Goal: Task Accomplishment & Management: Manage account settings

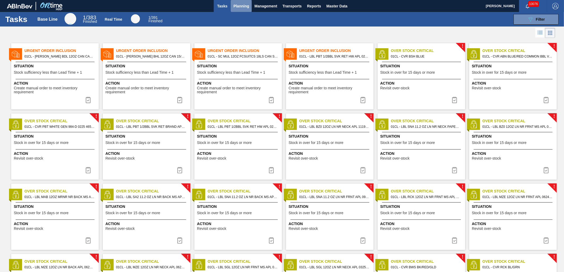
click at [243, 4] on span "Planning" at bounding box center [241, 6] width 16 height 6
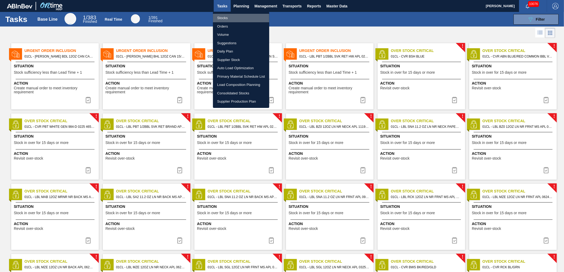
click at [229, 18] on li "Stocks" at bounding box center [241, 18] width 56 height 8
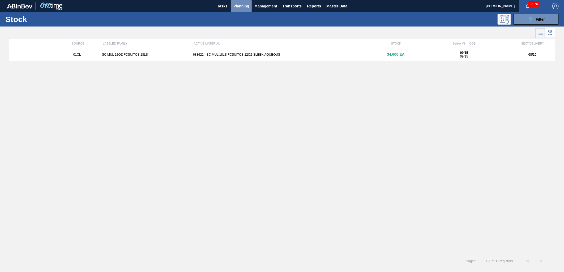
click at [242, 7] on span "Planning" at bounding box center [241, 6] width 16 height 6
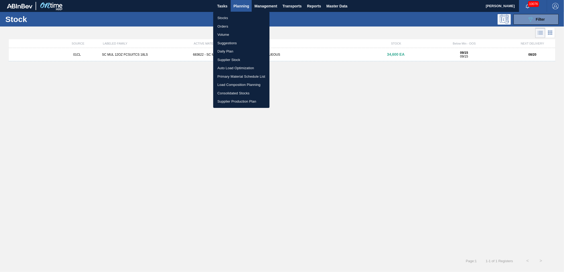
click at [232, 83] on li "Load Composition Planning" at bounding box center [241, 85] width 56 height 8
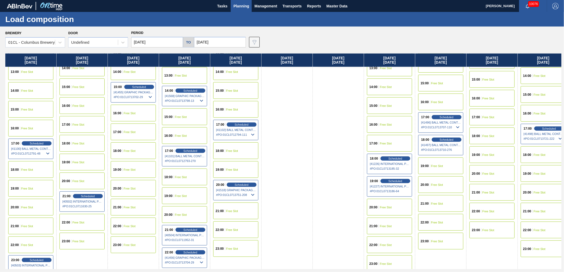
scroll to position [302, 0]
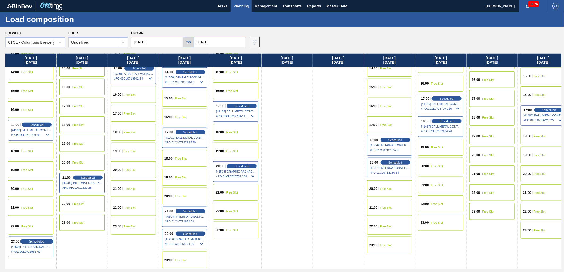
click at [31, 242] on span "Scheduled" at bounding box center [36, 241] width 15 height 3
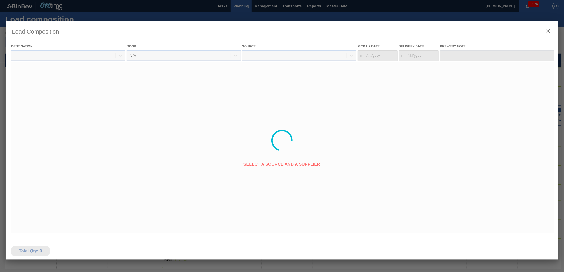
type Date "[DATE]"
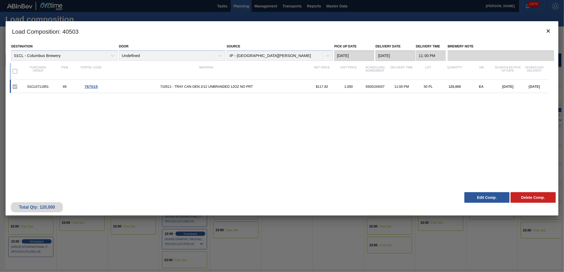
click at [477, 200] on button "Edit Comp." at bounding box center [486, 197] width 45 height 11
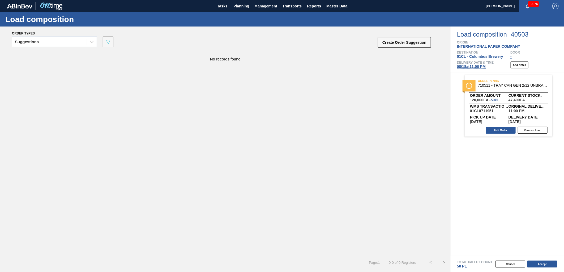
click at [477, 68] on span "[DATE] 11:00 PM" at bounding box center [471, 67] width 29 height 4
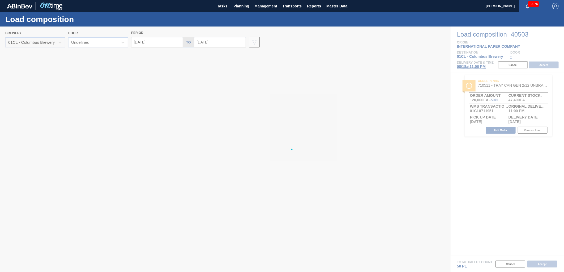
type input "[DATE]"
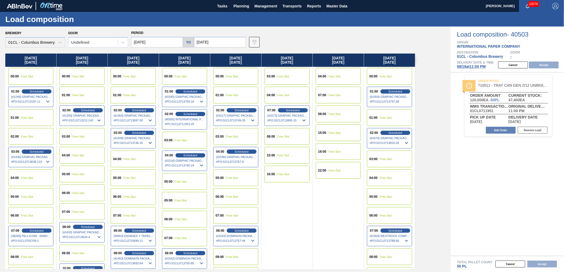
click at [78, 137] on span "Free Slot" at bounding box center [78, 136] width 12 height 3
click at [542, 64] on button "Accept" at bounding box center [544, 65] width 30 height 7
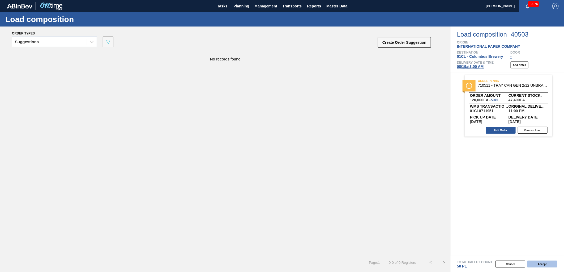
click at [540, 262] on button "Accept" at bounding box center [542, 264] width 30 height 7
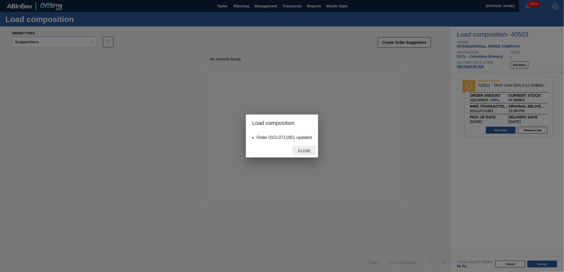
click at [300, 150] on span "Close" at bounding box center [304, 151] width 21 height 4
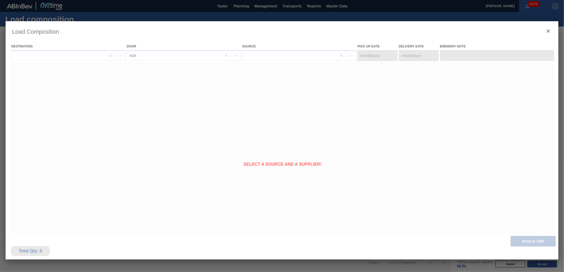
type Date "[DATE]"
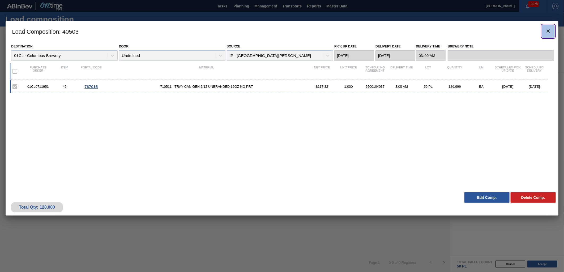
click at [546, 32] on icon "botão de ícone" at bounding box center [548, 31] width 6 height 6
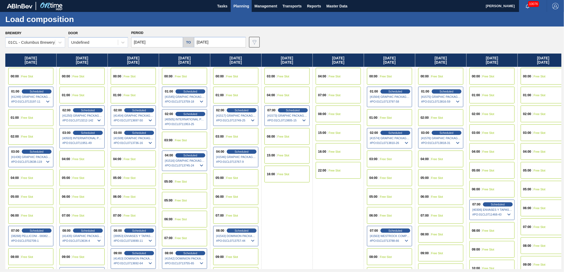
click at [123, 193] on div "06:00 Free Slot" at bounding box center [133, 196] width 45 height 17
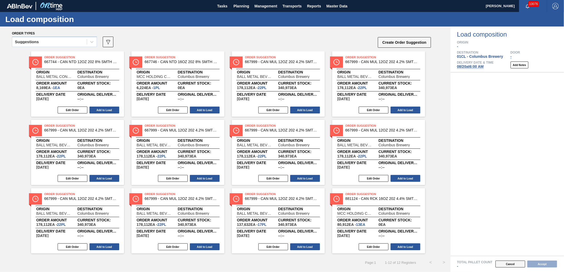
click at [496, 264] on button "Cancel" at bounding box center [510, 264] width 30 height 7
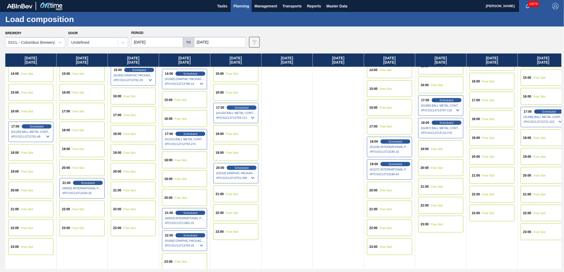
scroll to position [302, 0]
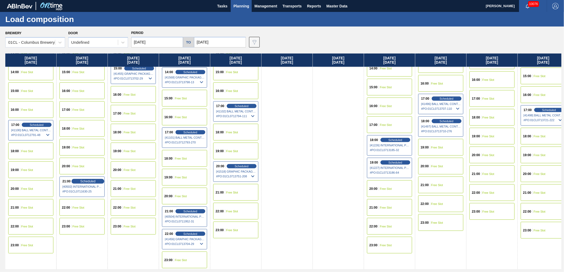
click at [87, 180] on span "Scheduled" at bounding box center [87, 181] width 15 height 3
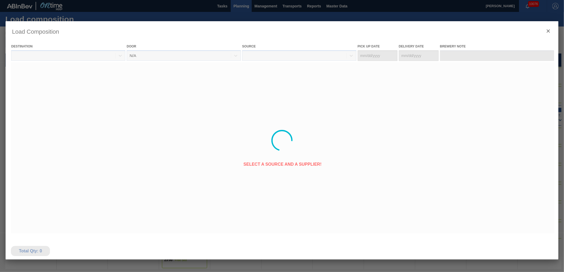
type Date "[DATE]"
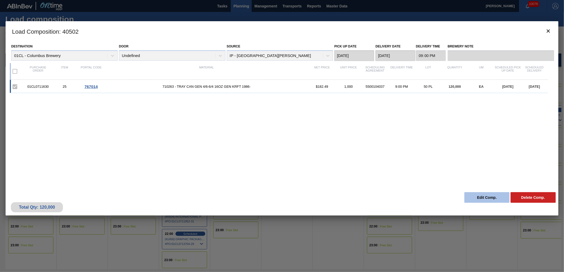
click at [480, 199] on button "Edit Comp." at bounding box center [486, 197] width 45 height 11
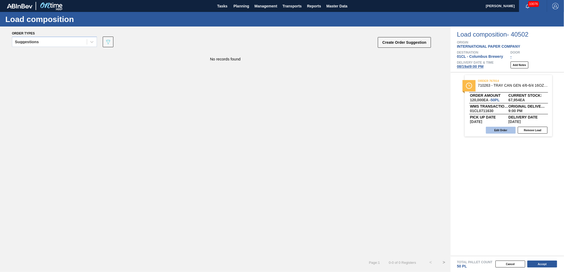
click at [493, 131] on button "Edit Order" at bounding box center [501, 130] width 30 height 7
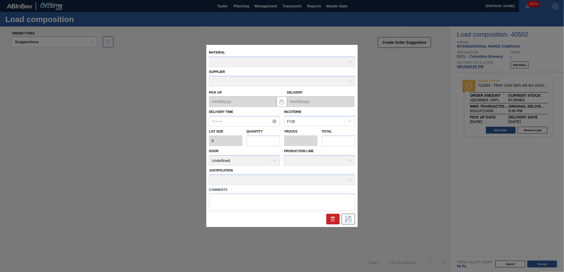
type input "21:00:00"
type input "2,400"
type input "50"
type input "1"
type input "120,000"
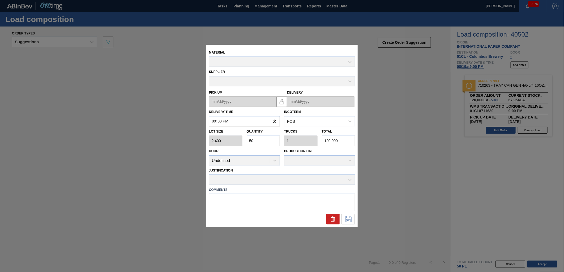
type up "[DATE]"
type input "[DATE]"
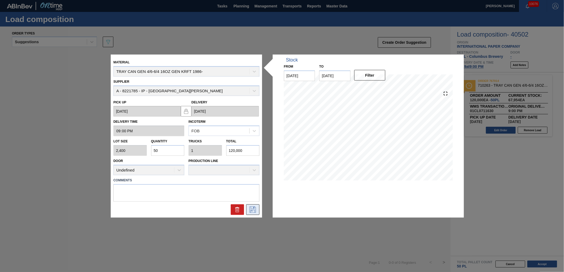
click at [258, 211] on button at bounding box center [252, 209] width 13 height 11
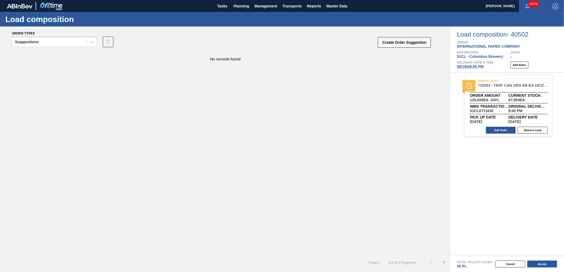
click at [460, 65] on span "[DATE] 9:00 PM" at bounding box center [470, 67] width 27 height 4
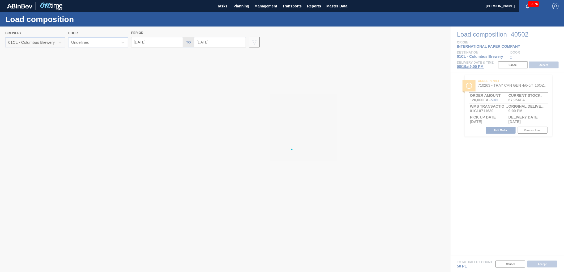
type input "[DATE]"
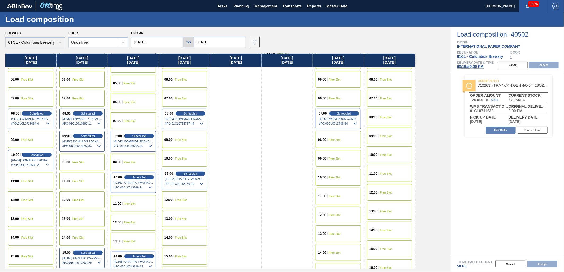
scroll to position [118, 0]
click at [82, 177] on div "11:00 Free Slot" at bounding box center [81, 180] width 45 height 17
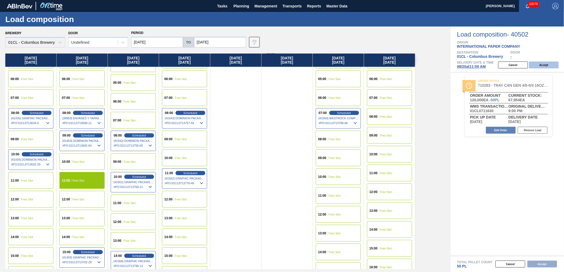
click at [542, 64] on button "Accept" at bounding box center [544, 65] width 30 height 7
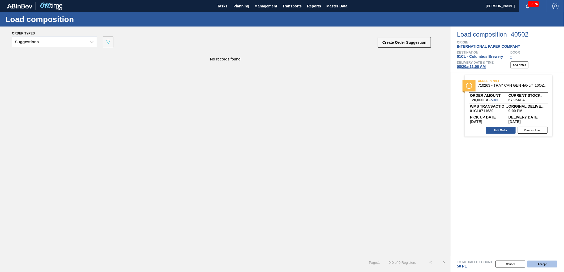
click at [533, 261] on button "Accept" at bounding box center [542, 264] width 30 height 7
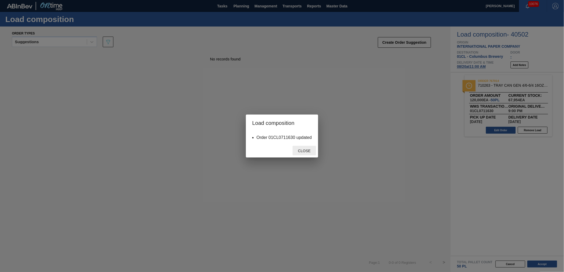
click at [306, 148] on div "Close" at bounding box center [304, 151] width 23 height 10
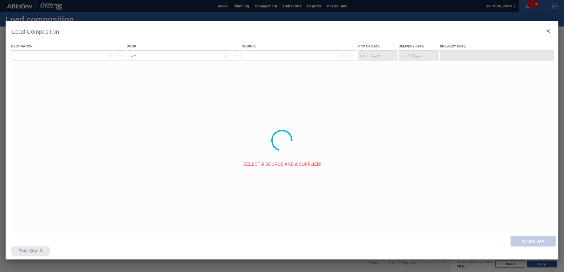
type Date "[DATE]"
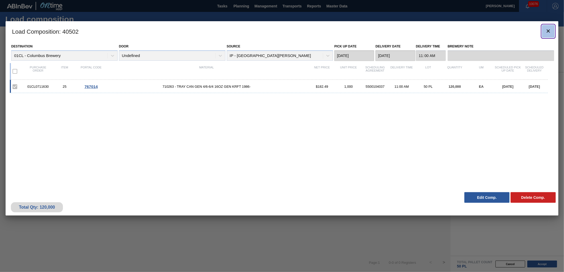
click at [548, 29] on icon "botão de ícone" at bounding box center [548, 31] width 6 height 6
